Goal: Task Accomplishment & Management: Manage account settings

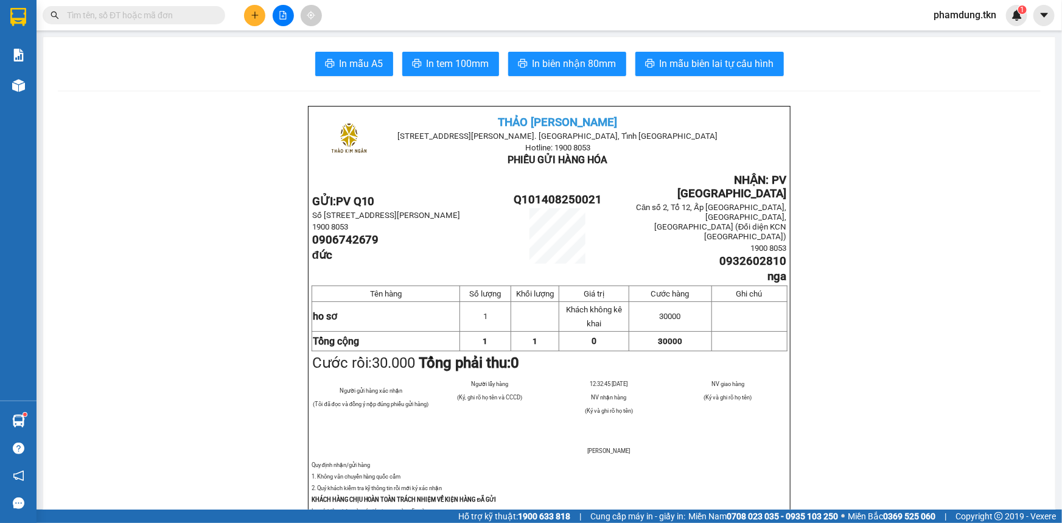
click at [997, 18] on span "phamdung.tkn" at bounding box center [965, 14] width 82 height 15
click at [976, 40] on span "Đăng xuất" at bounding box center [971, 37] width 58 height 13
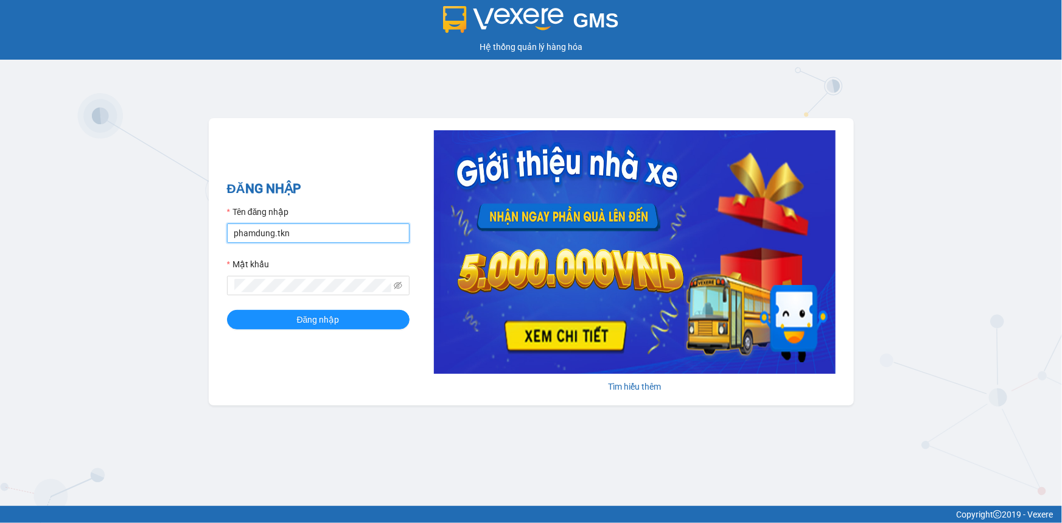
drag, startPoint x: 307, startPoint y: 236, endPoint x: 314, endPoint y: 239, distance: 7.6
click at [307, 236] on input "phamdung.tkn" at bounding box center [318, 232] width 183 height 19
type input "kimphung.tkn"
click at [290, 313] on button "Đăng nhập" at bounding box center [318, 319] width 183 height 19
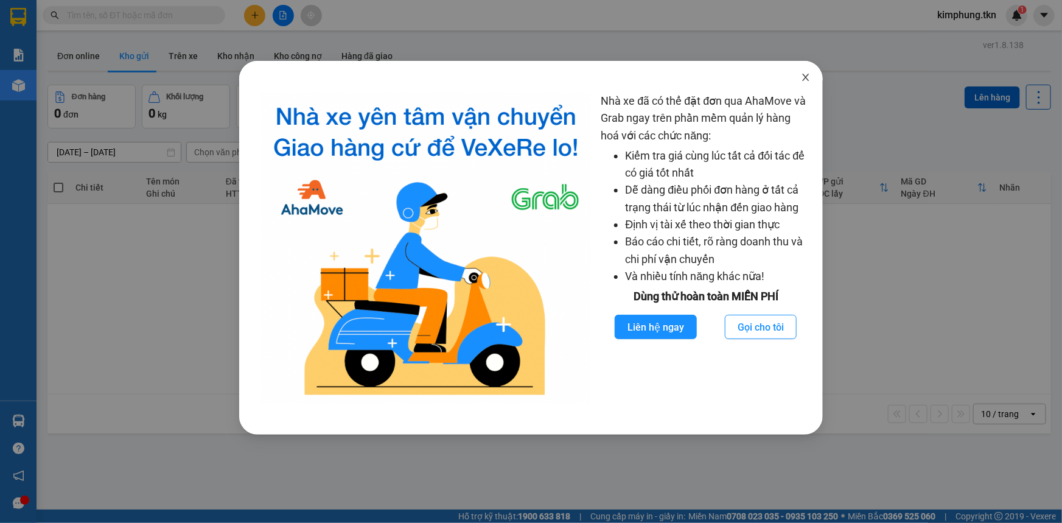
click at [807, 72] on icon "close" at bounding box center [806, 77] width 10 height 10
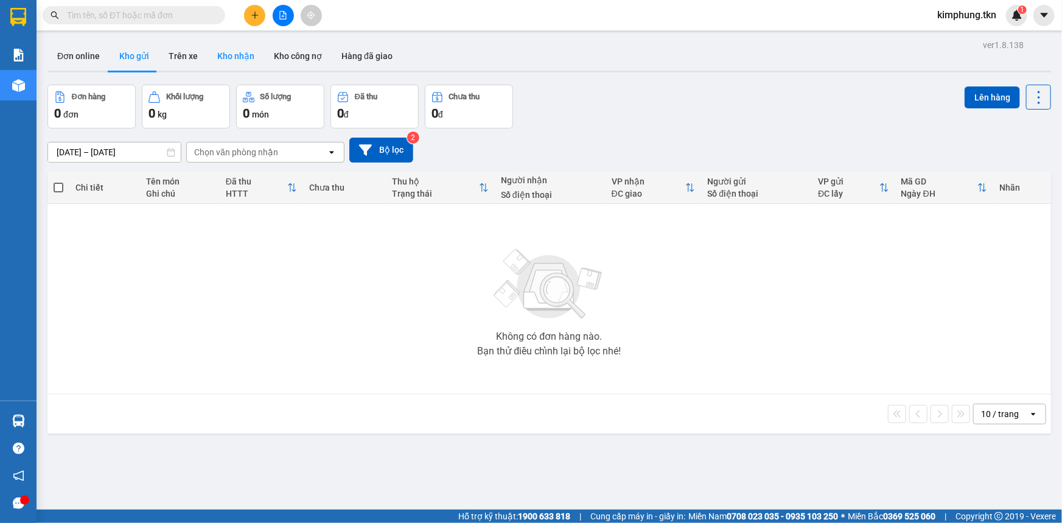
click at [233, 59] on button "Kho nhận" at bounding box center [236, 55] width 57 height 29
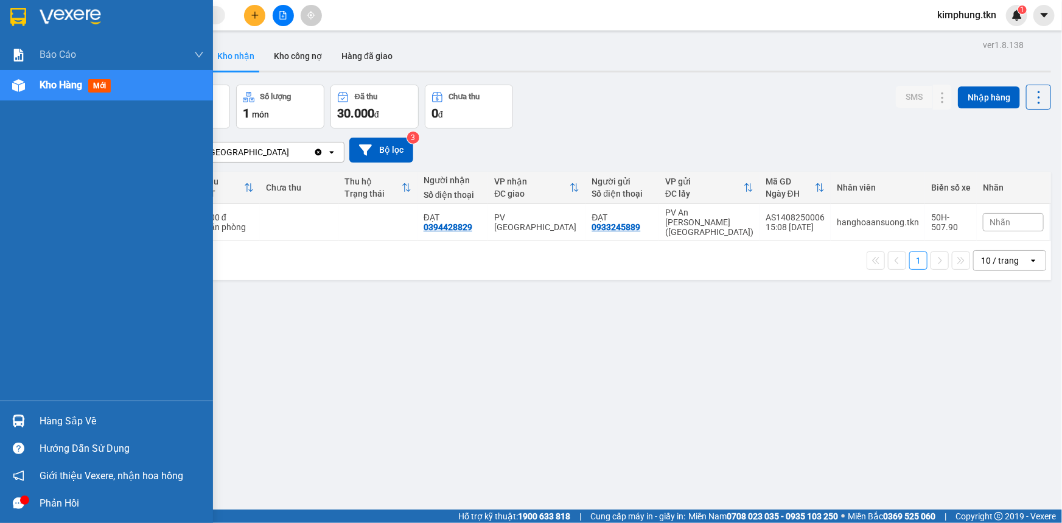
click at [68, 422] on div "Hàng sắp về" at bounding box center [122, 421] width 164 height 18
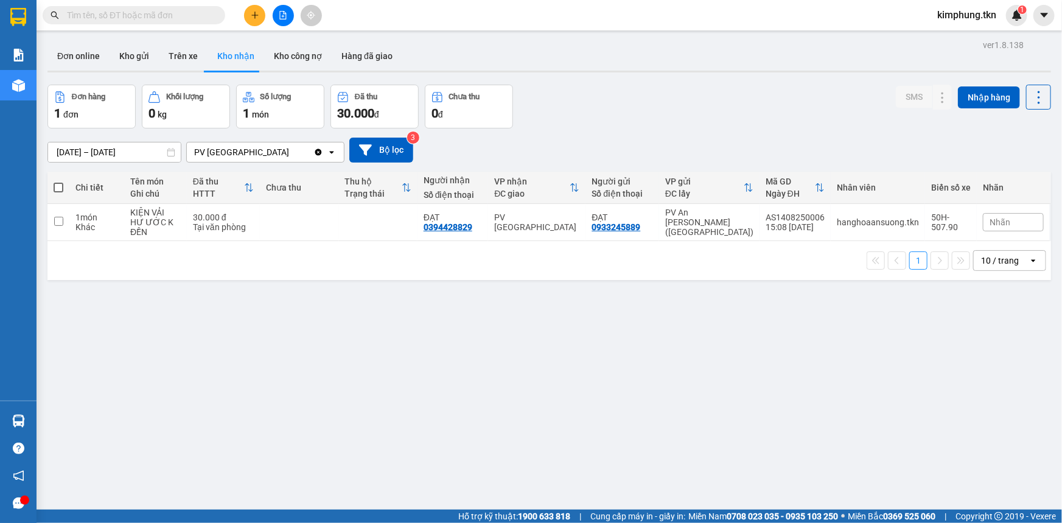
click at [615, 364] on section "Kết quả [PERSON_NAME] ( 0 ) Bộ lọc No Data kimphung.tkn 1 [PERSON_NAME] [PERSON…" at bounding box center [531, 261] width 1062 height 523
